Goal: Check status: Check status

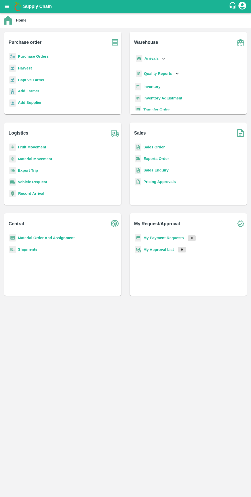
click at [163, 238] on b "My Payment Requests" at bounding box center [163, 238] width 40 height 4
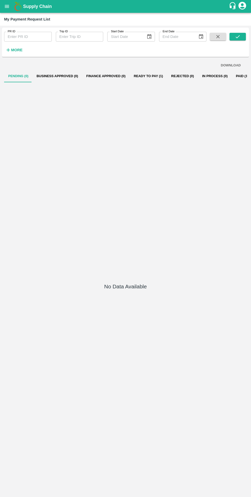
click at [142, 76] on button "Ready To Pay (1)" at bounding box center [148, 76] width 37 height 12
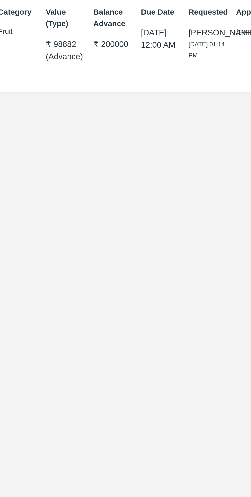
scroll to position [0, 1]
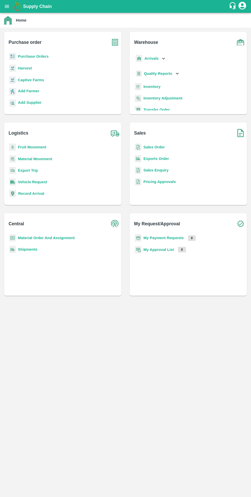
click at [167, 237] on b "My Payment Requests" at bounding box center [163, 238] width 40 height 4
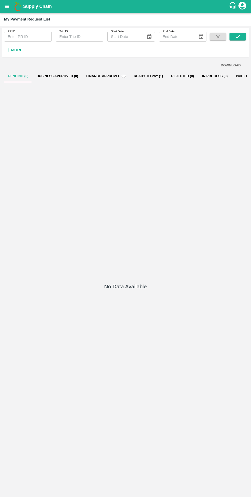
click at [135, 76] on button "Ready To Pay (1)" at bounding box center [148, 76] width 37 height 12
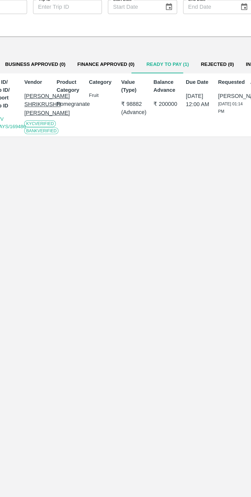
scroll to position [0, 1]
